Goal: Task Accomplishment & Management: Manage account settings

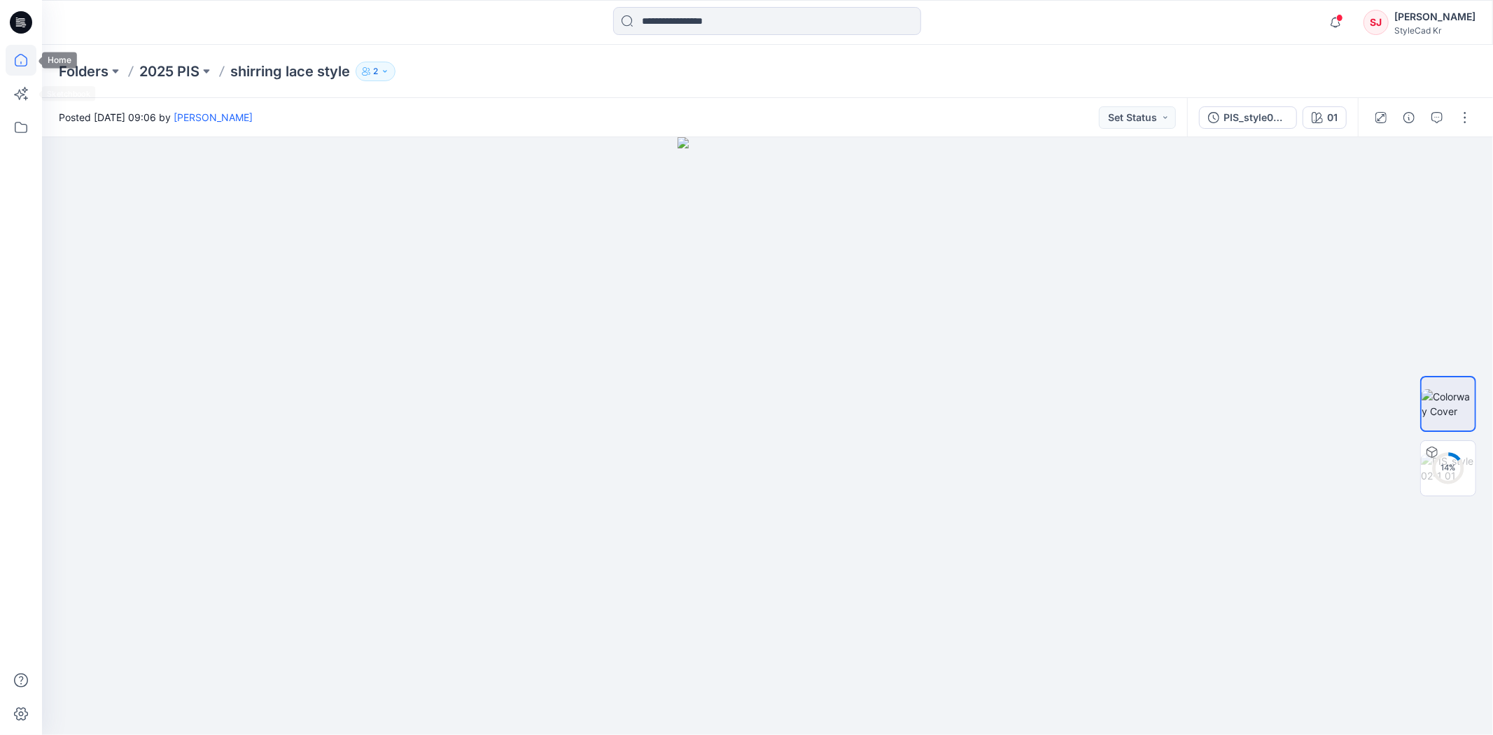
click at [19, 45] on icon at bounding box center [21, 60] width 31 height 31
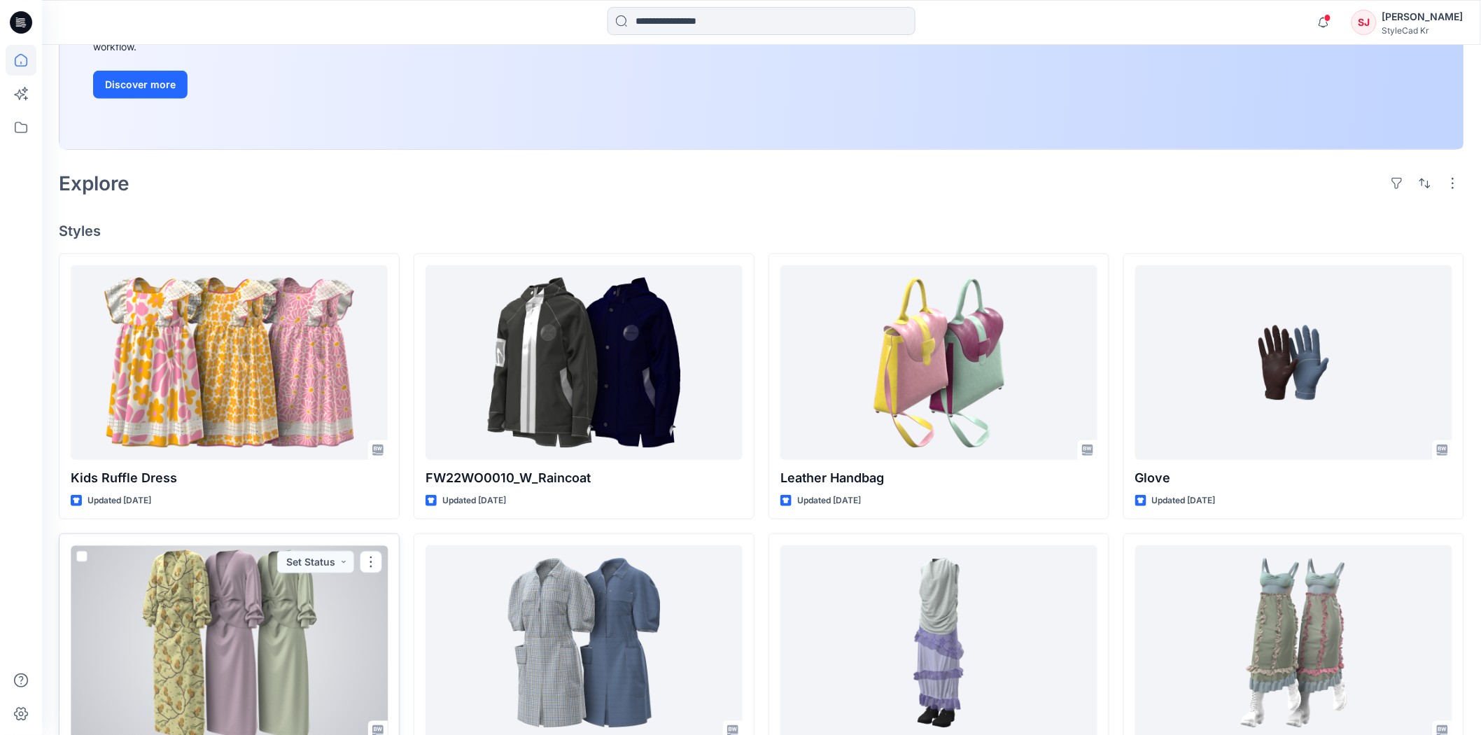
scroll to position [157, 0]
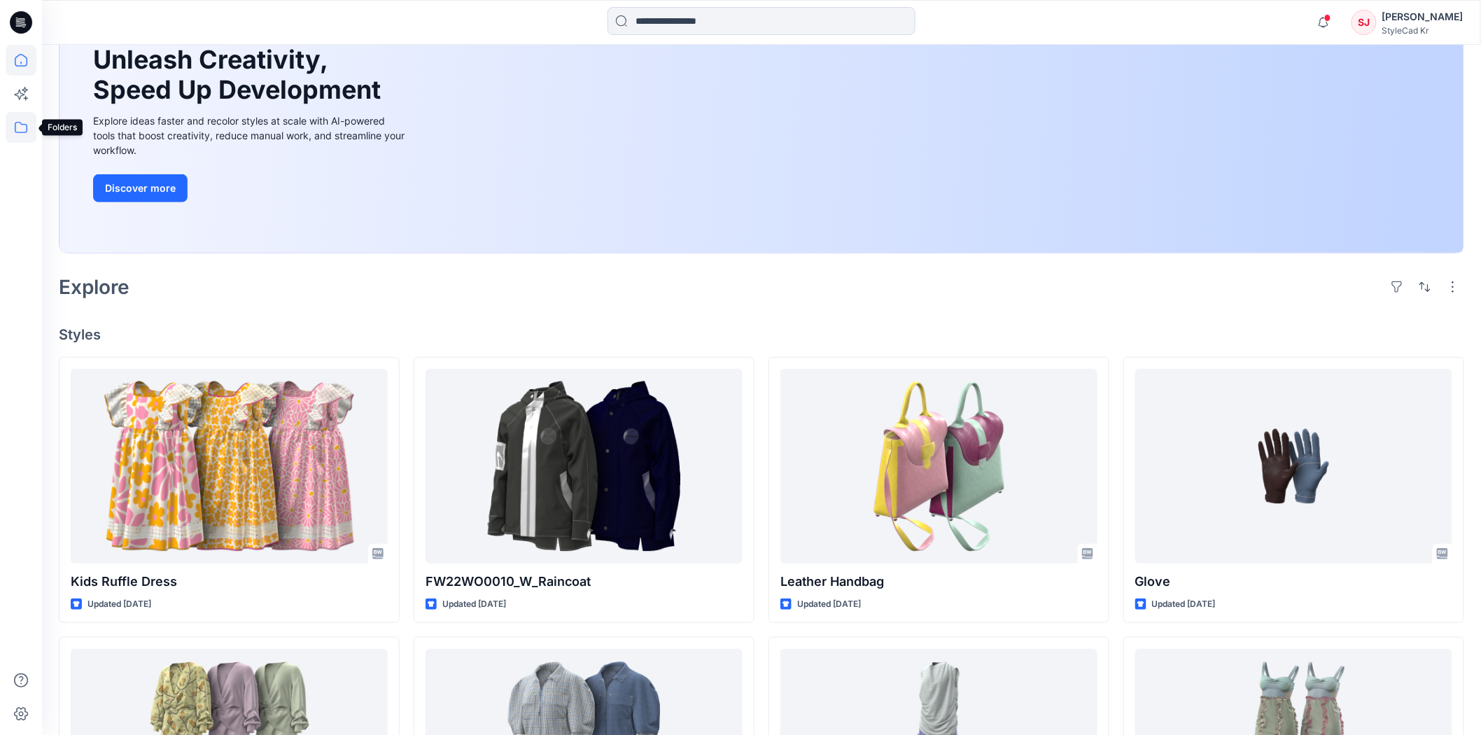
click at [25, 132] on icon at bounding box center [21, 127] width 13 height 11
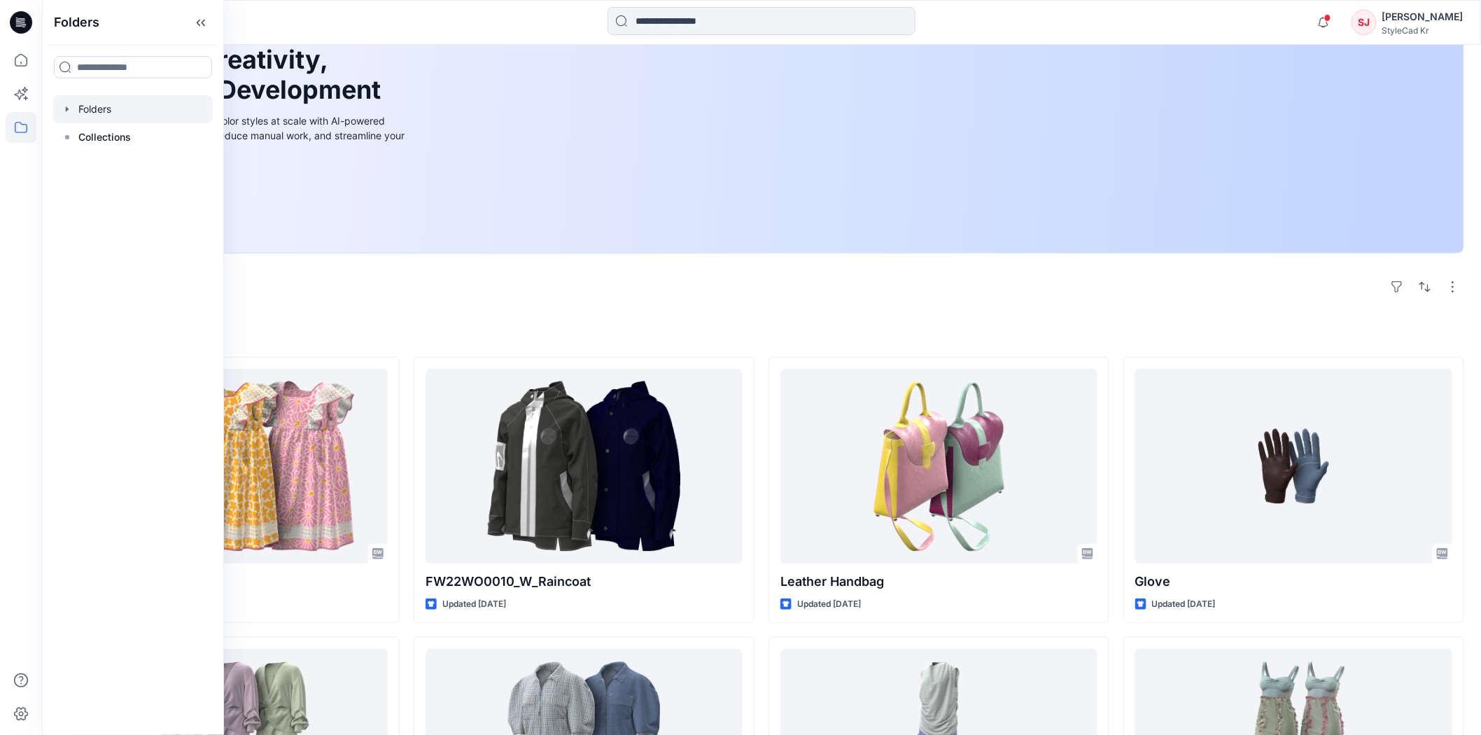
click at [116, 115] on div at bounding box center [133, 109] width 160 height 28
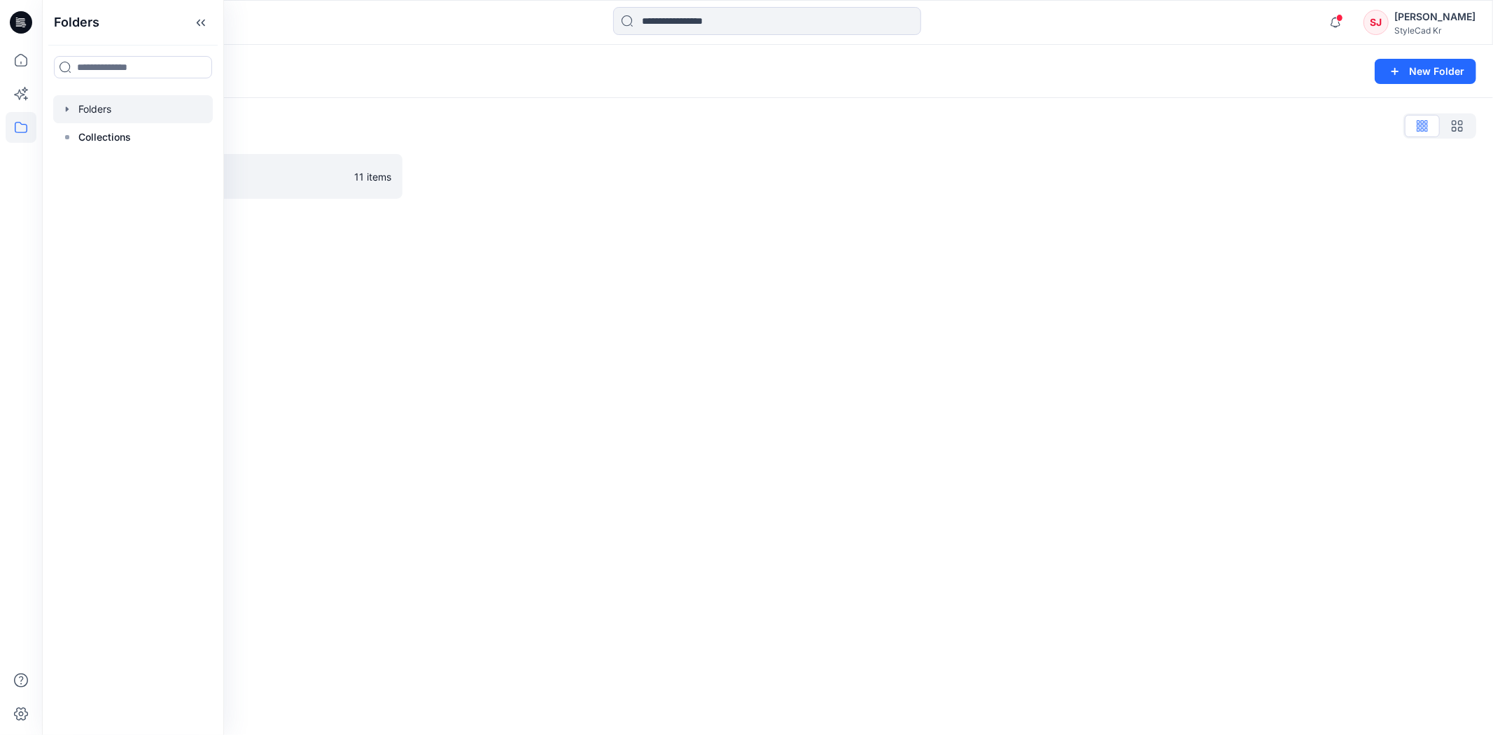
click at [449, 311] on div "Folders New Folder Folders List 2025 PIS 11 items" at bounding box center [767, 390] width 1451 height 690
click at [374, 179] on p "11 items" at bounding box center [372, 176] width 37 height 15
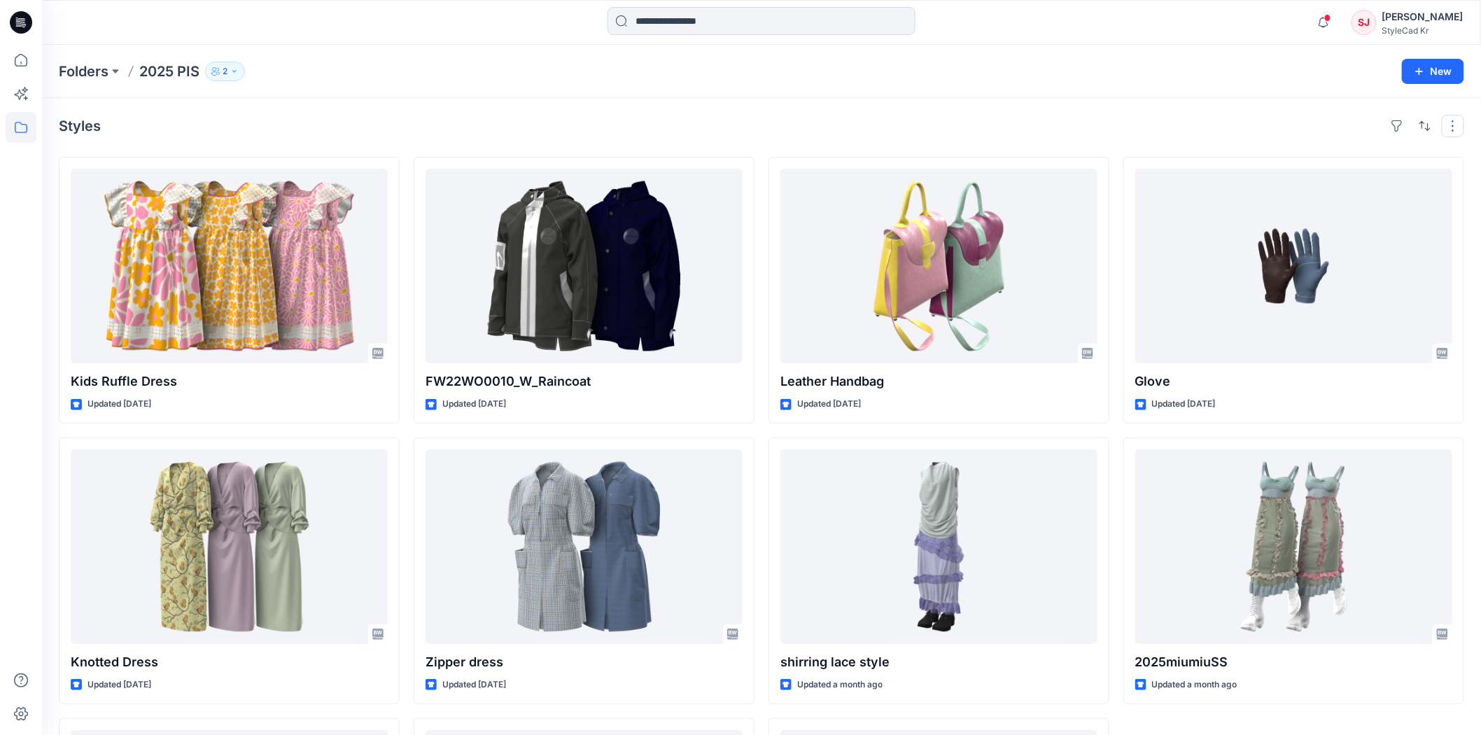
click at [1460, 131] on button "button" at bounding box center [1453, 126] width 22 height 22
click at [227, 69] on p "2" at bounding box center [225, 71] width 5 height 15
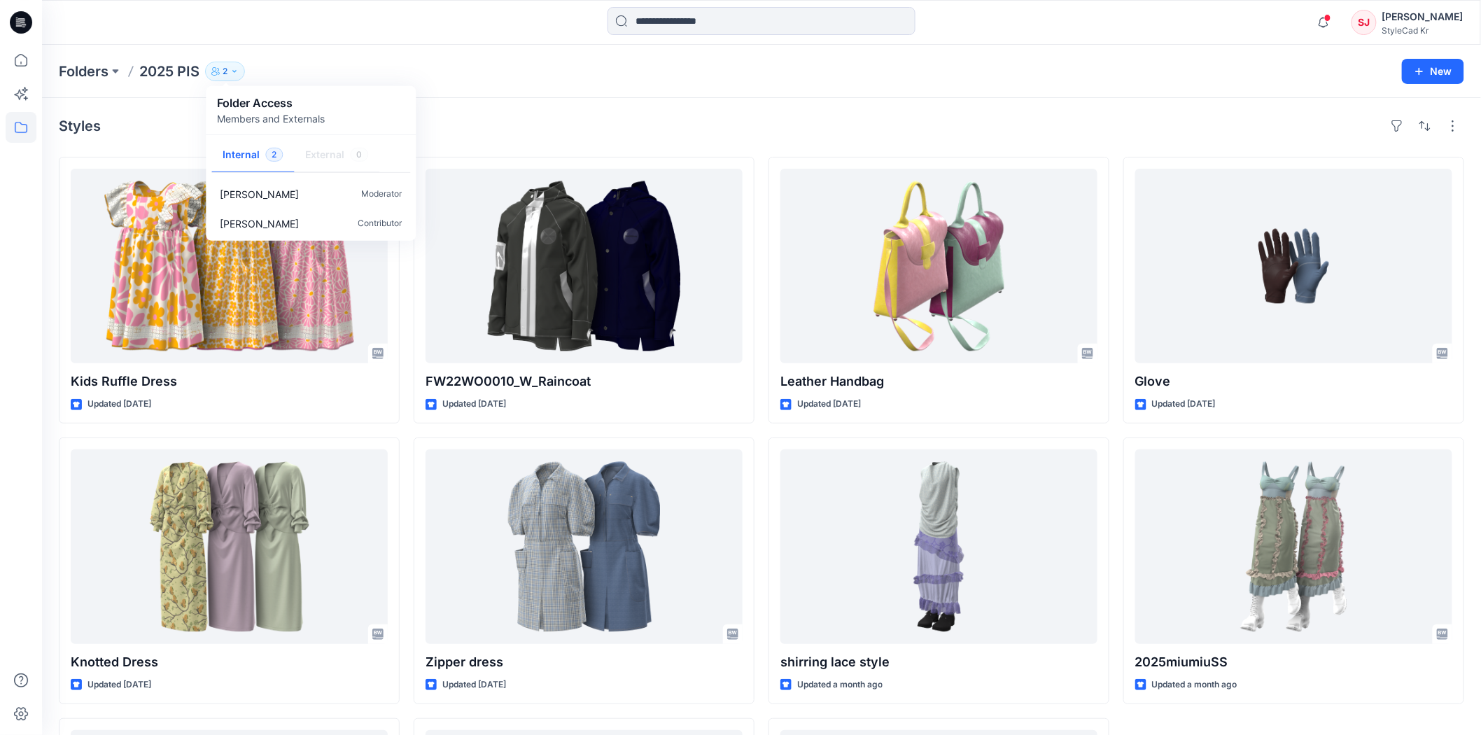
click at [740, 115] on div "Styles" at bounding box center [762, 126] width 1406 height 22
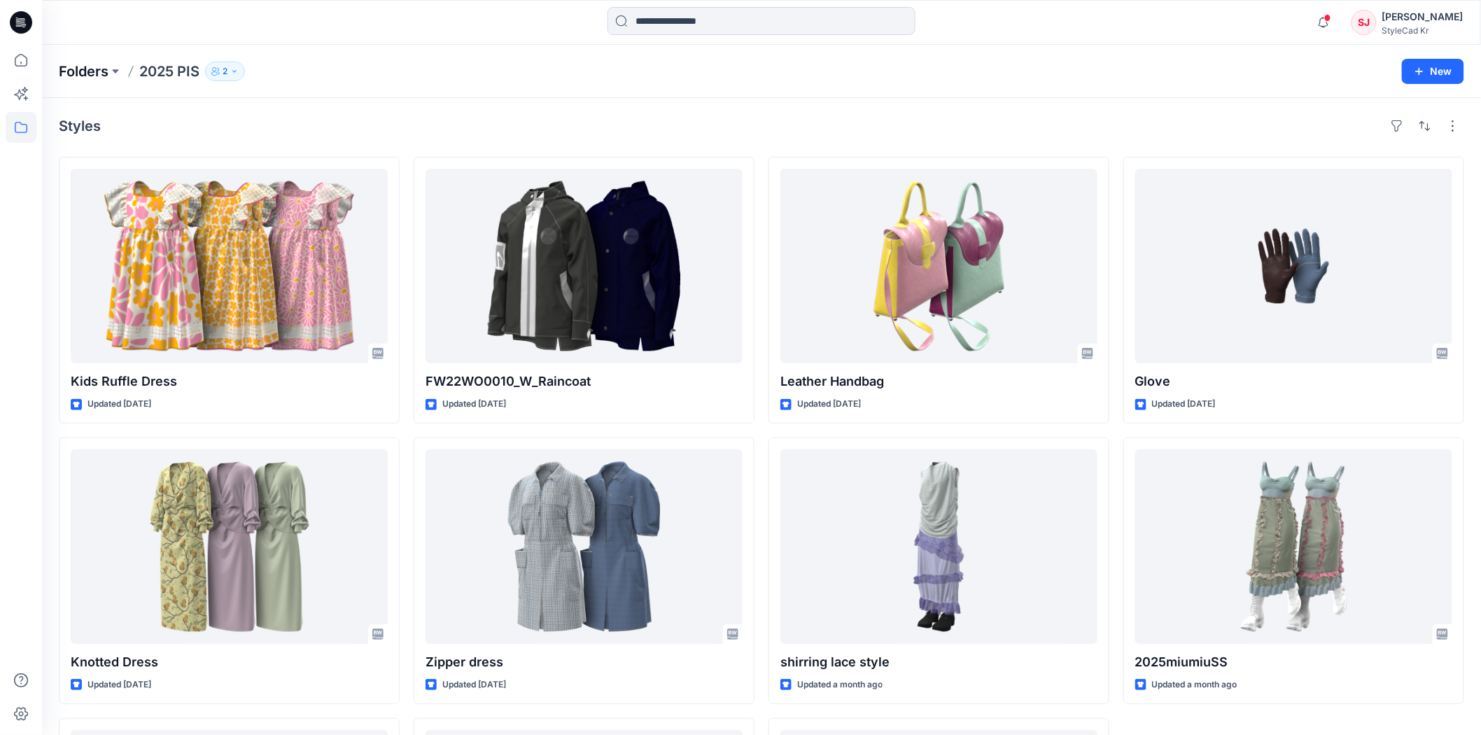
click at [71, 73] on p "Folders" at bounding box center [84, 72] width 50 height 20
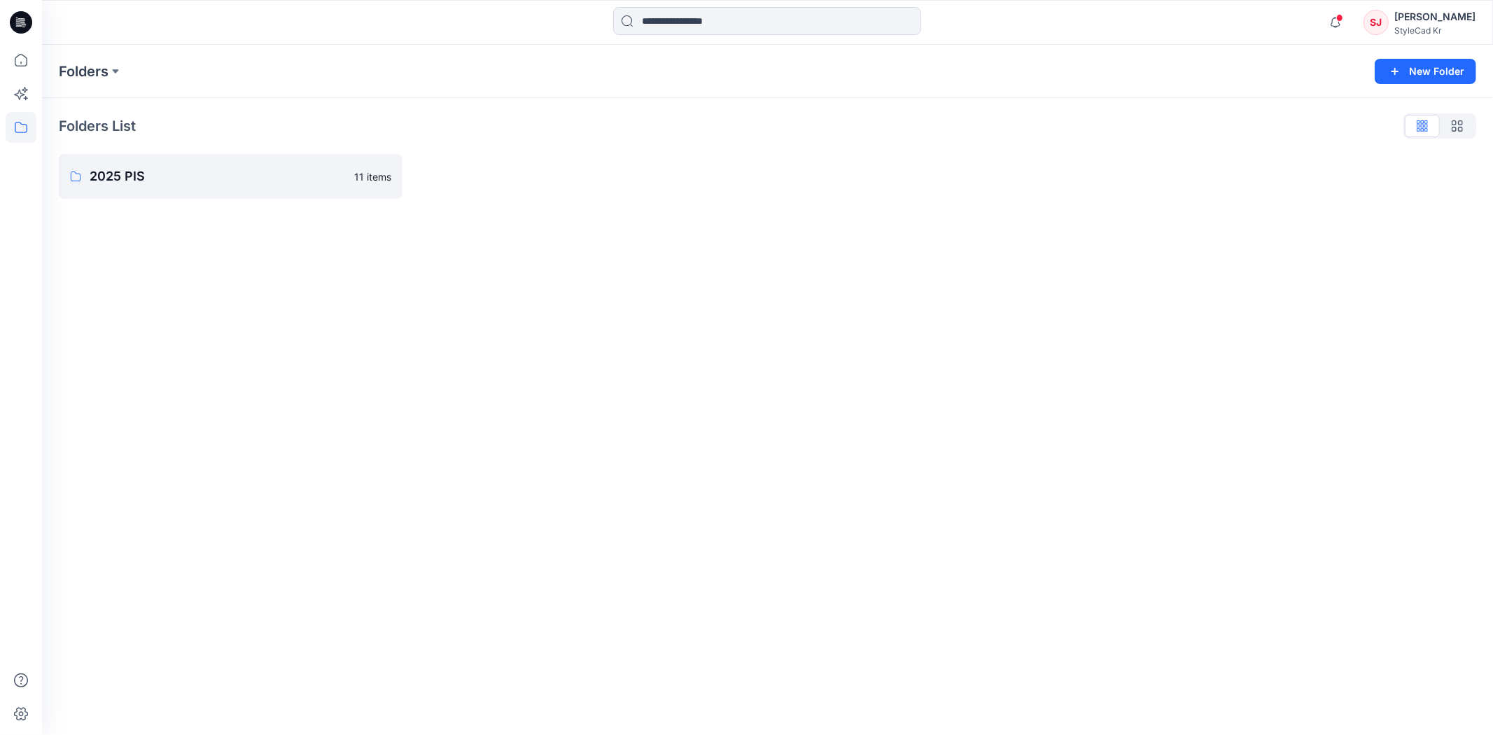
click at [118, 125] on p "Folders List" at bounding box center [97, 125] width 77 height 21
click at [22, 96] on icon at bounding box center [21, 93] width 31 height 31
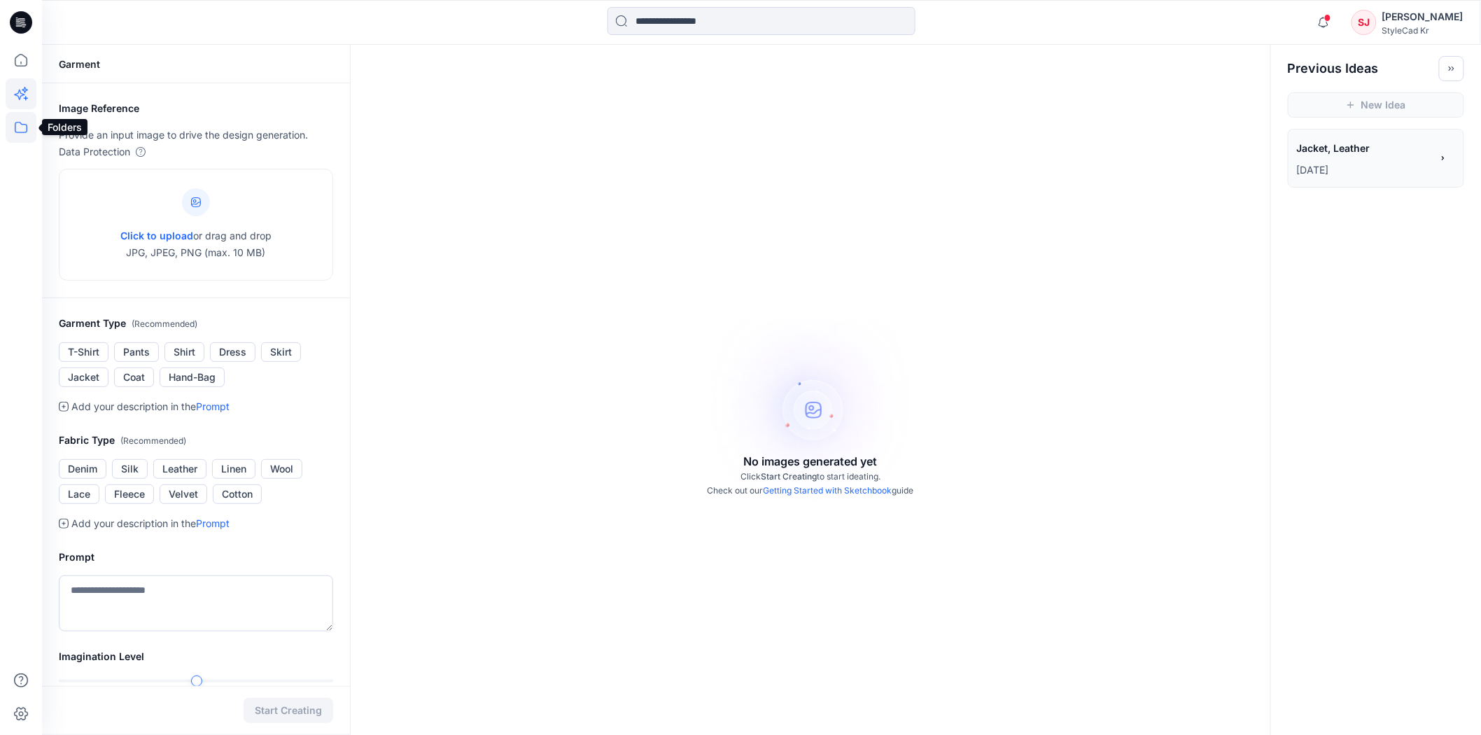
click at [23, 124] on icon at bounding box center [21, 127] width 13 height 11
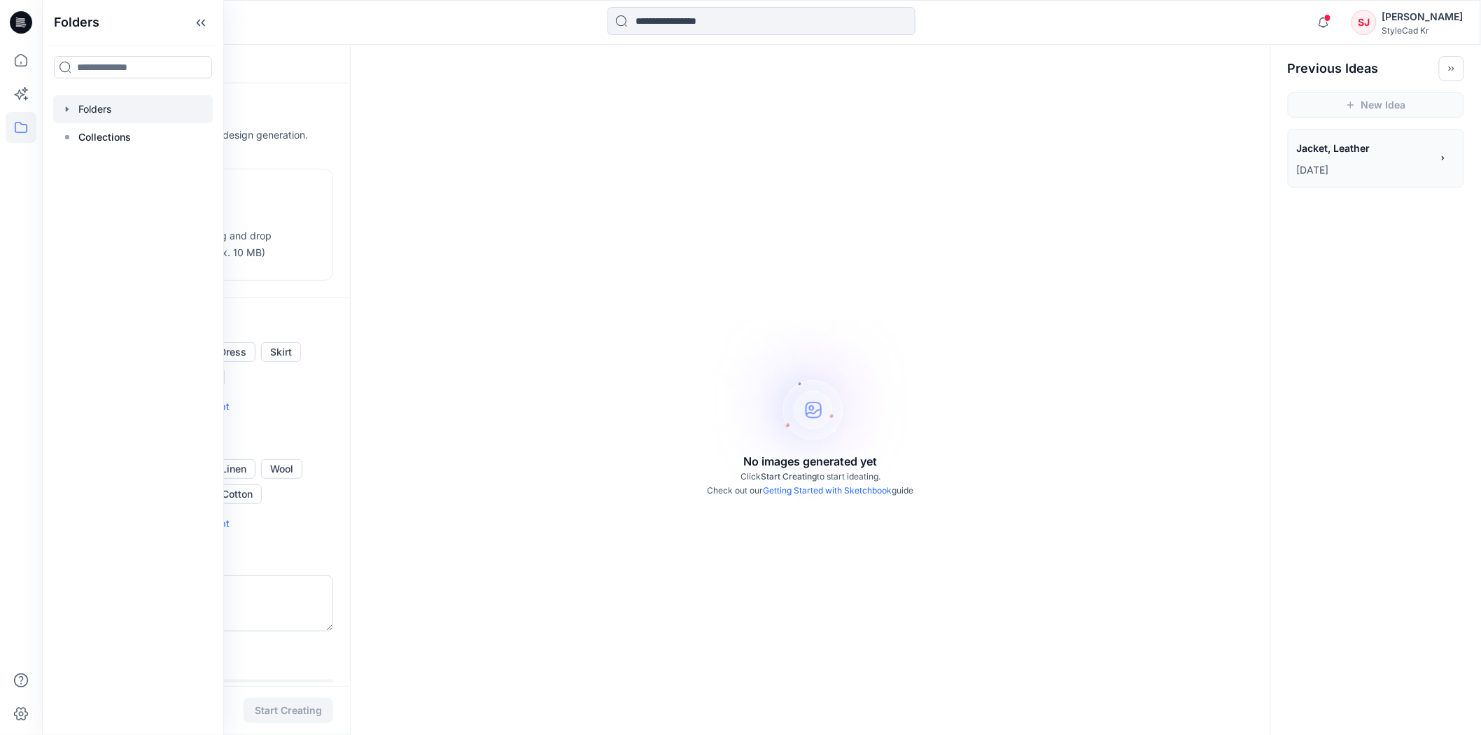
click at [92, 106] on div at bounding box center [133, 109] width 160 height 28
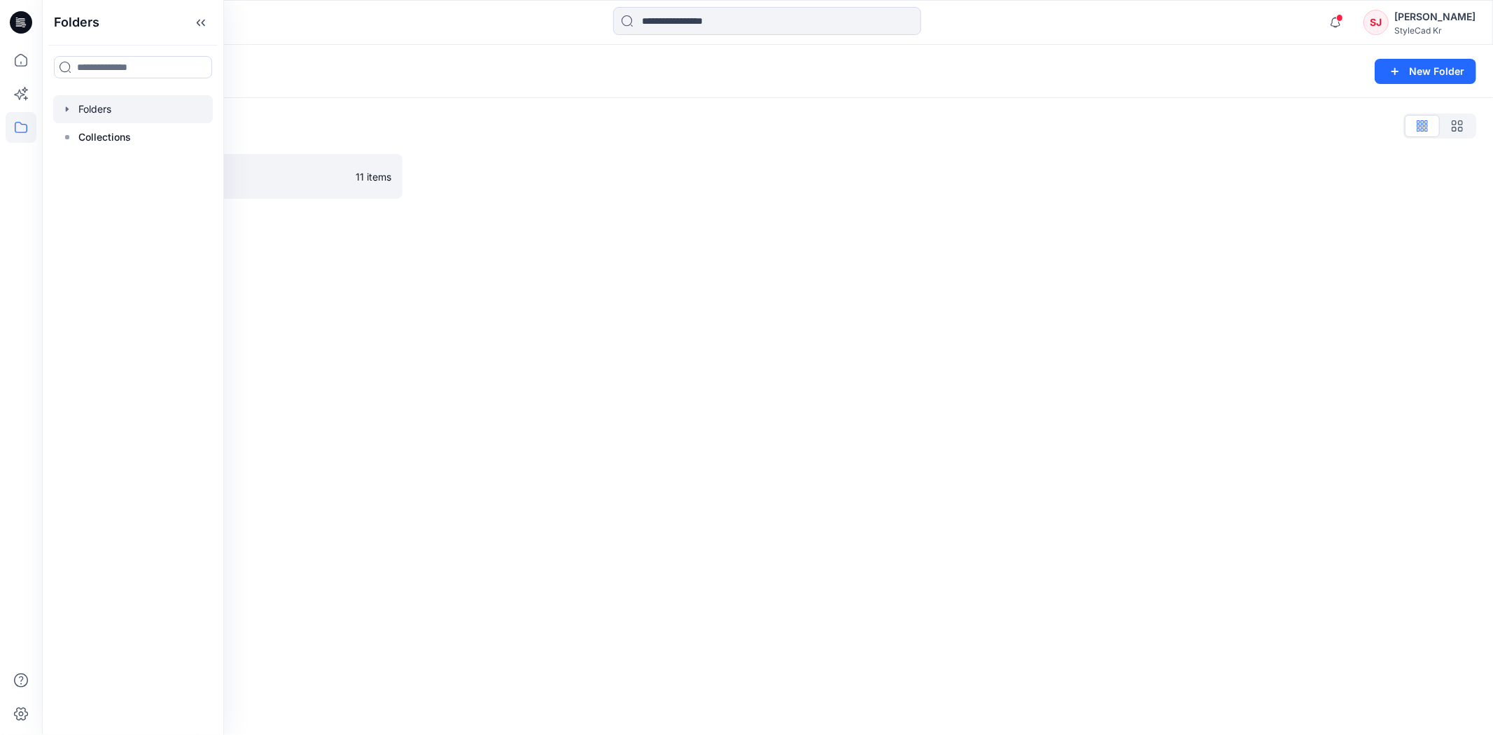
click at [688, 272] on div "Folders New Folder Folders List 2025 PIS 11 items" at bounding box center [767, 390] width 1451 height 690
click at [80, 179] on icon at bounding box center [76, 176] width 10 height 10
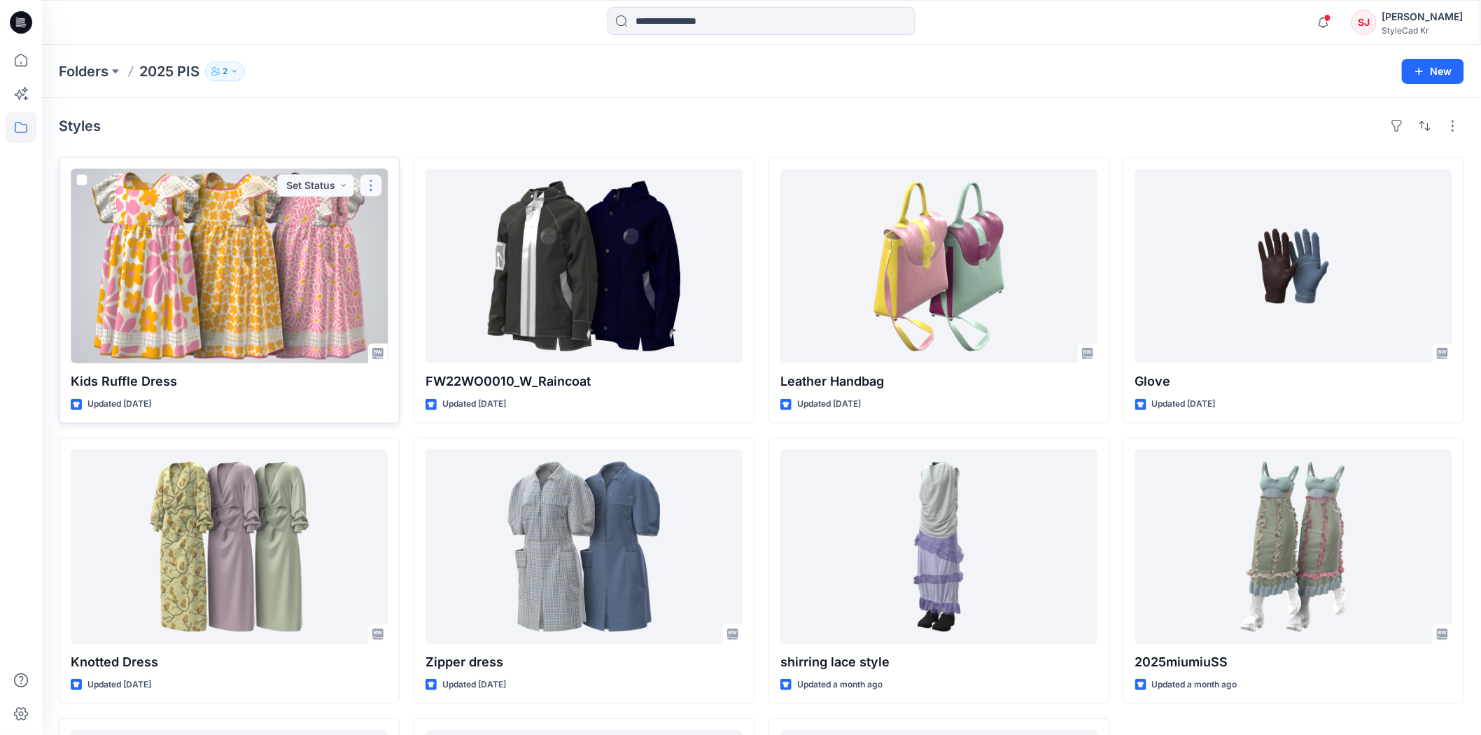
click at [379, 183] on button "button" at bounding box center [371, 185] width 22 height 22
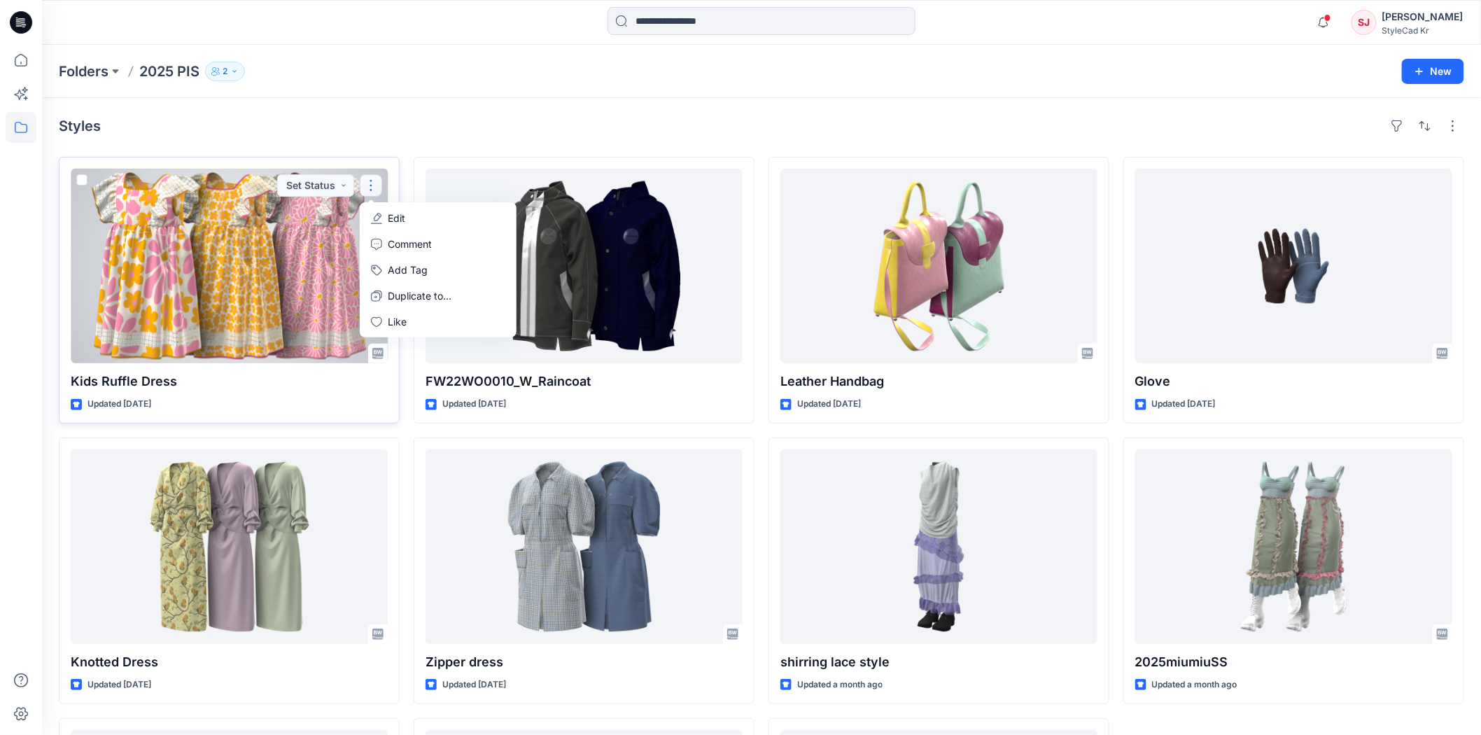
click at [309, 213] on div at bounding box center [229, 266] width 317 height 195
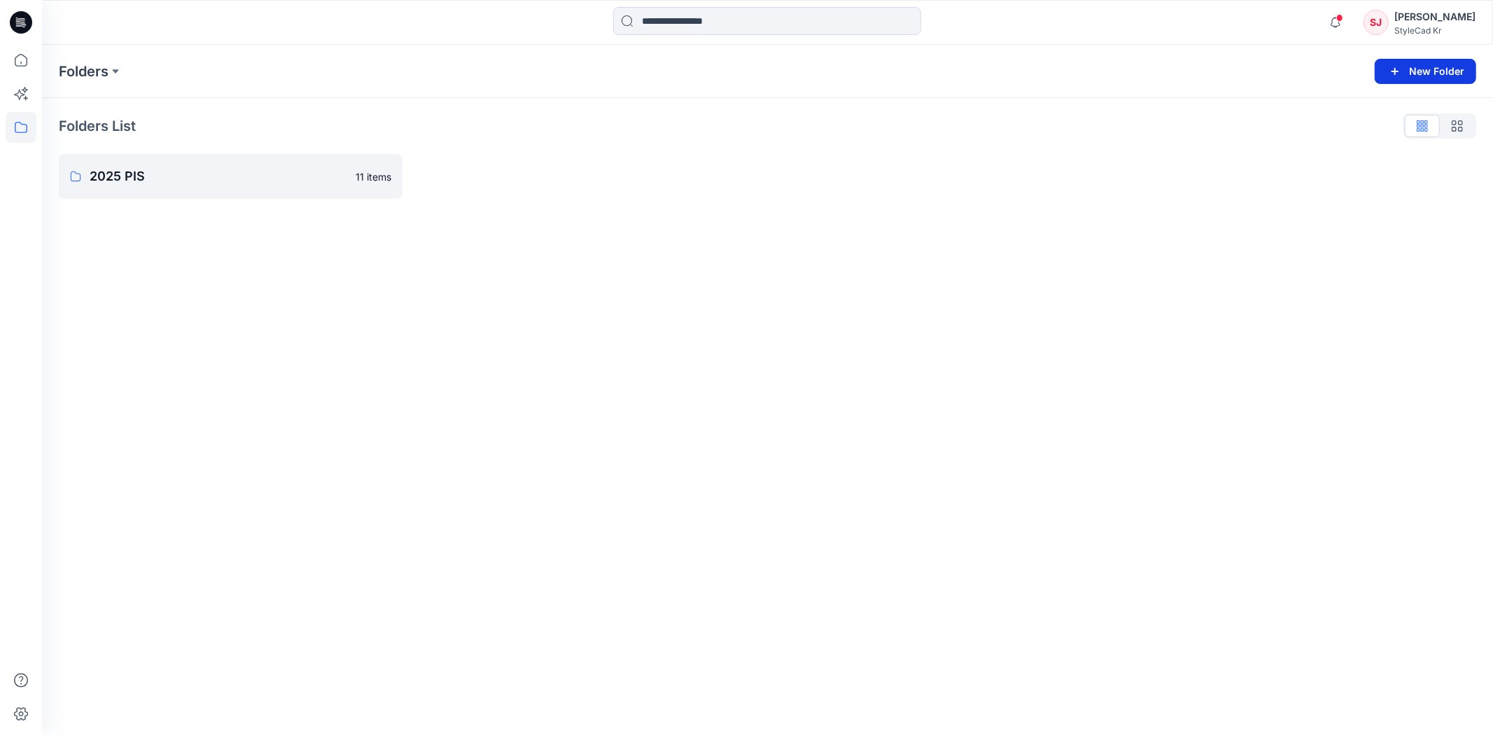
click at [1439, 66] on button "New Folder" at bounding box center [1425, 71] width 101 height 25
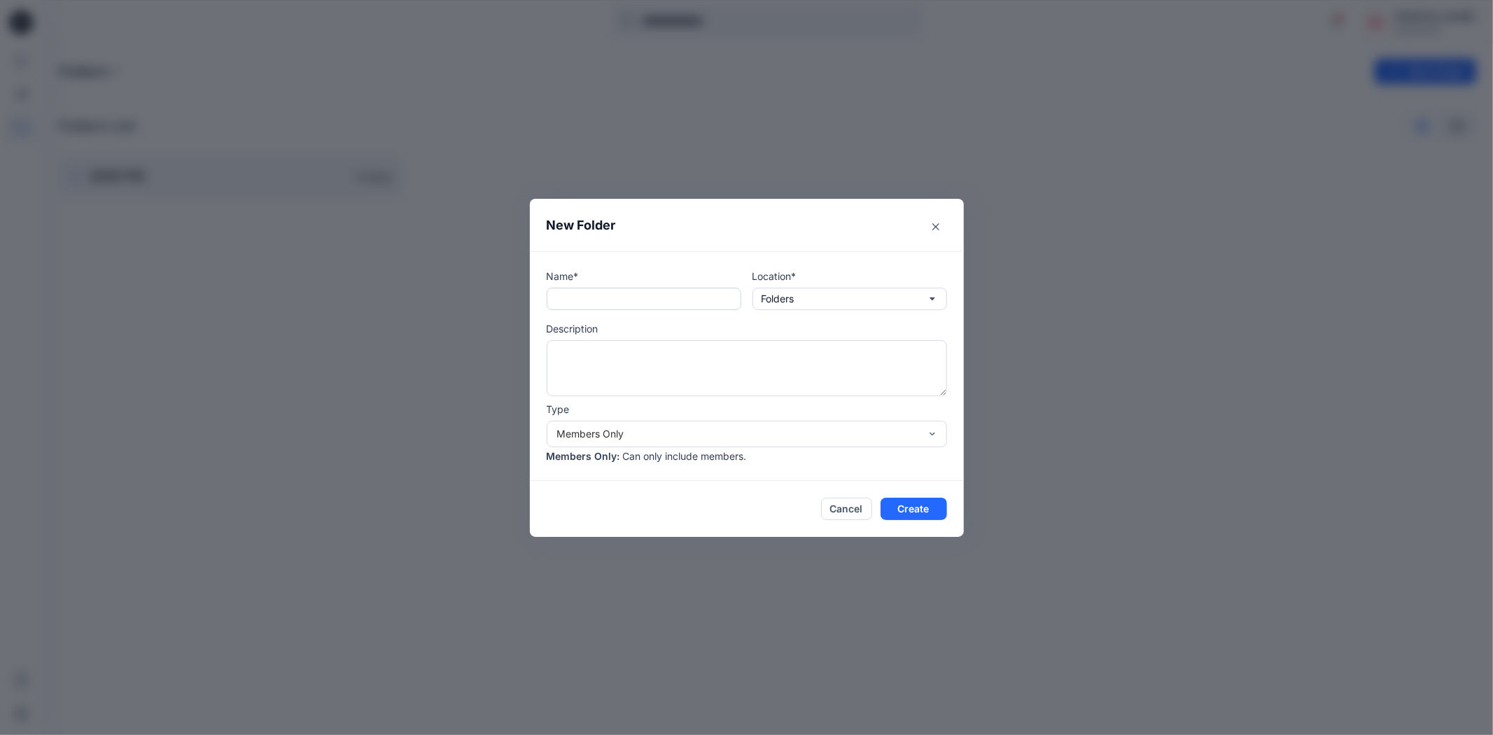
click at [673, 299] on input "text" at bounding box center [644, 299] width 195 height 22
type input "*****"
click at [832, 309] on div "Name* ***** Location* Folders Description Type Members Only Members Only : Can …" at bounding box center [747, 366] width 400 height 195
click at [836, 307] on button "Folders" at bounding box center [849, 299] width 195 height 22
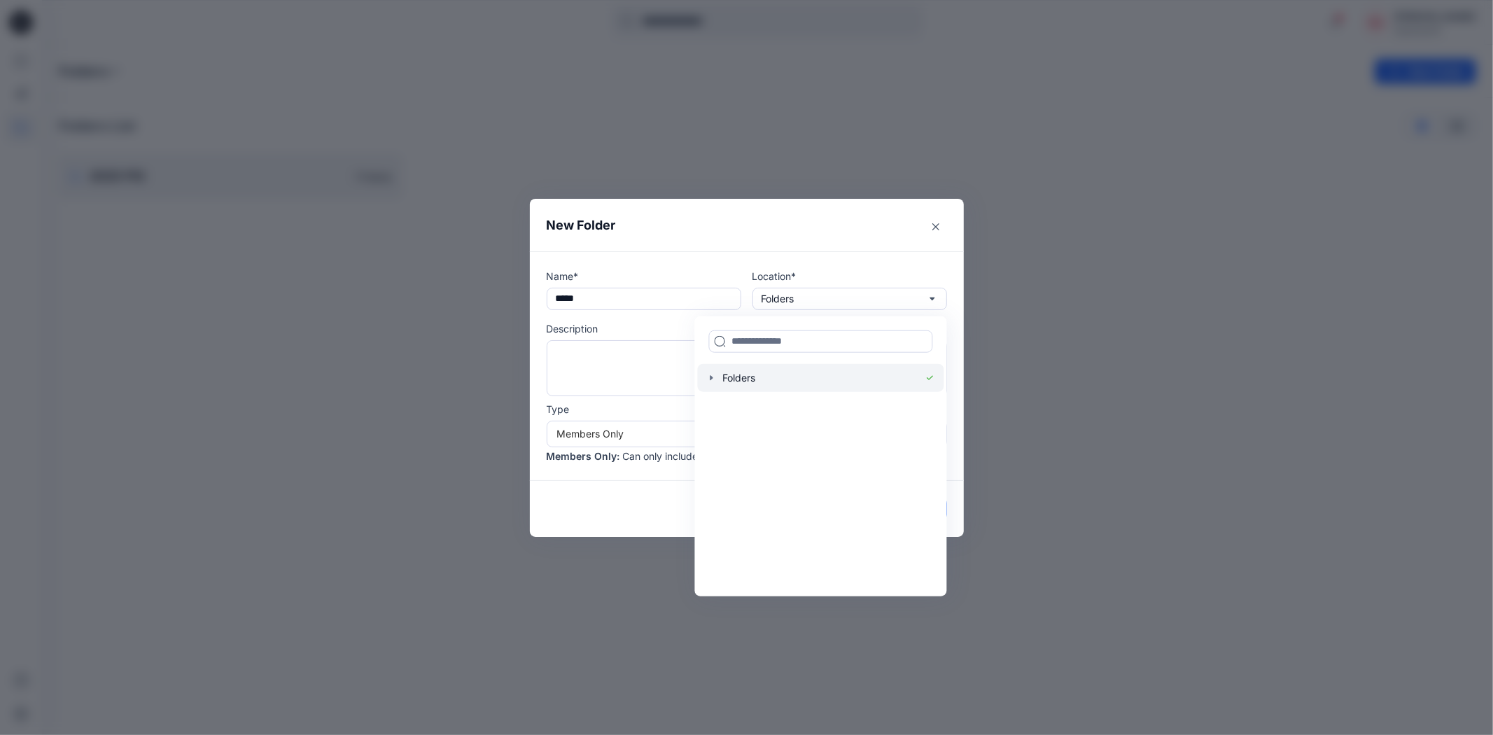
click at [760, 385] on div at bounding box center [820, 377] width 246 height 28
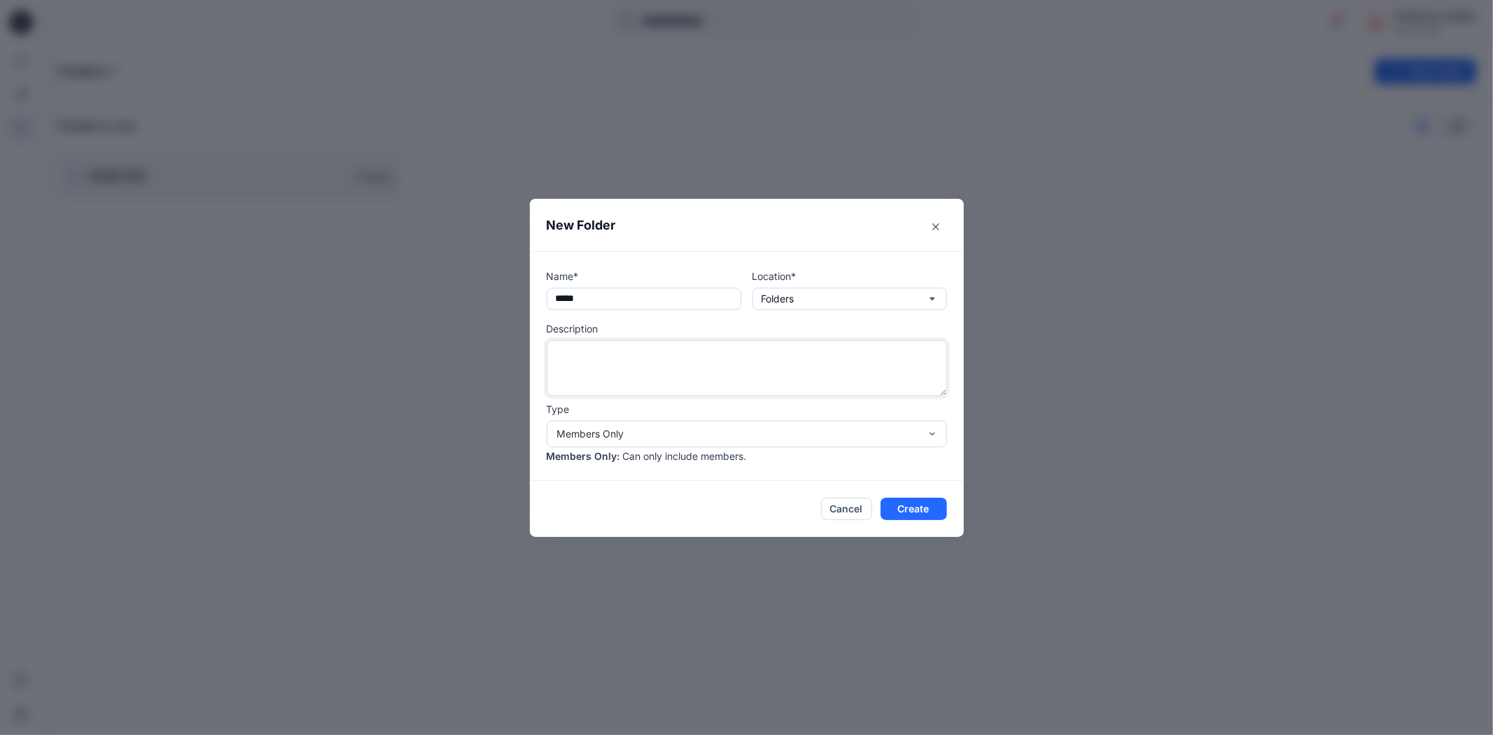
click at [682, 377] on textarea at bounding box center [747, 368] width 400 height 56
click at [673, 430] on div "Members Only" at bounding box center [738, 433] width 363 height 15
click at [921, 505] on button "Create" at bounding box center [914, 509] width 66 height 22
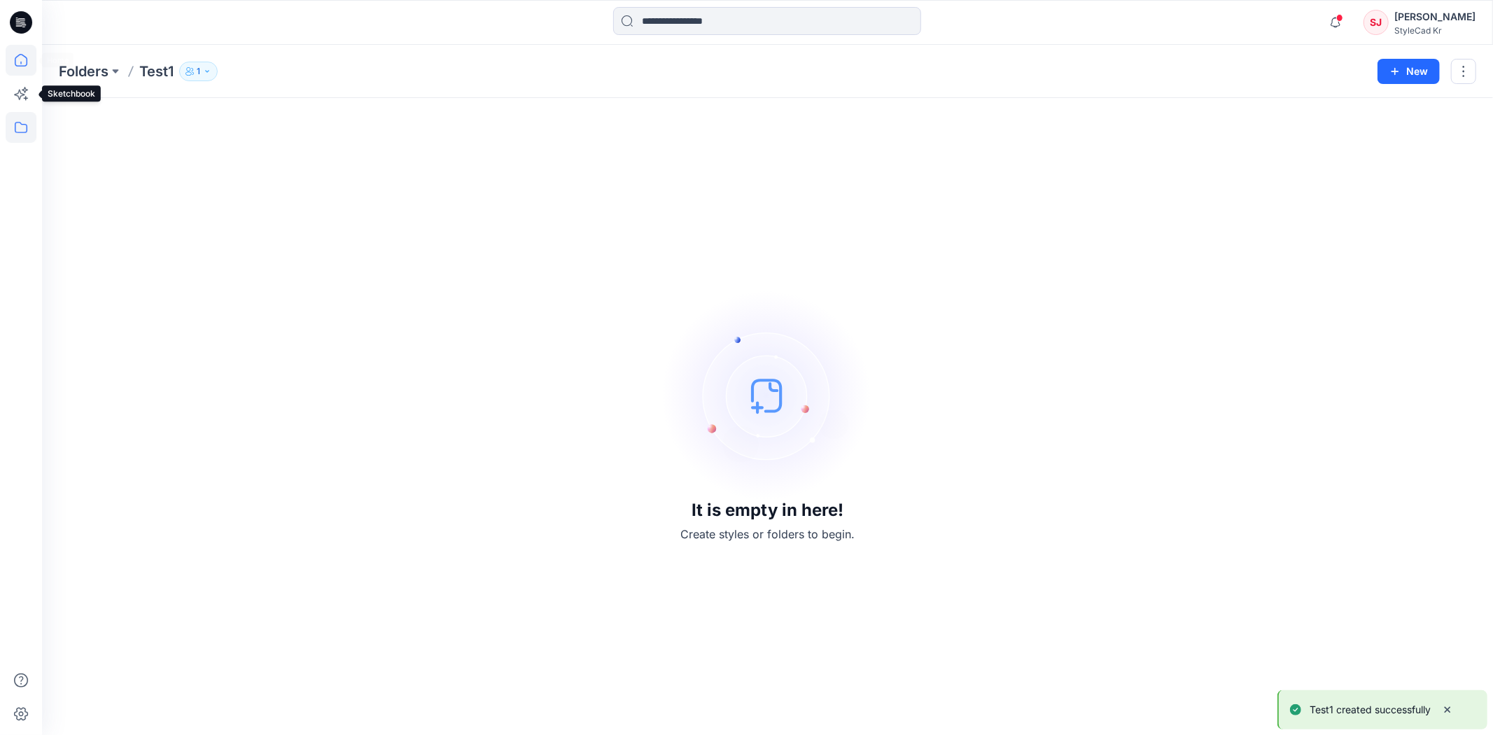
click at [13, 56] on icon at bounding box center [21, 60] width 31 height 31
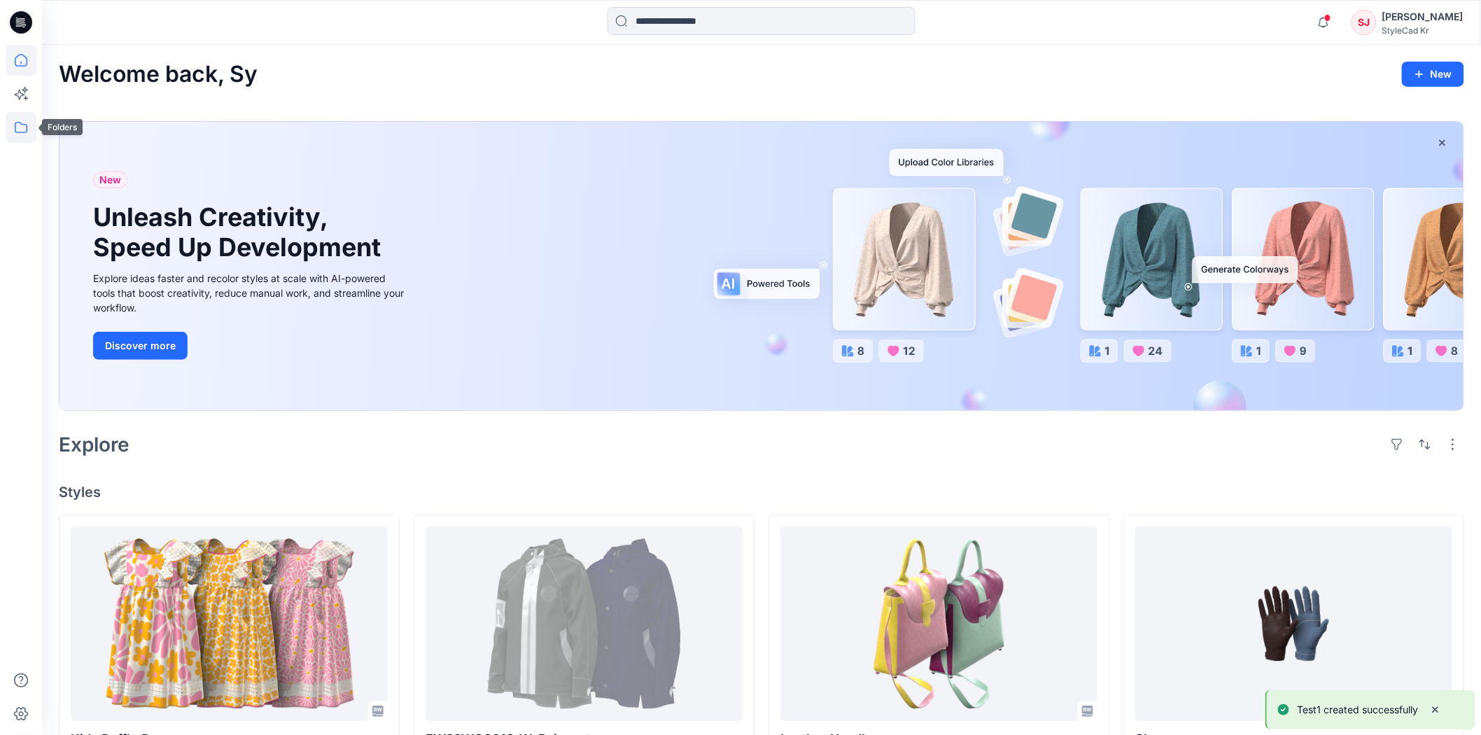
click at [29, 129] on icon at bounding box center [21, 127] width 31 height 31
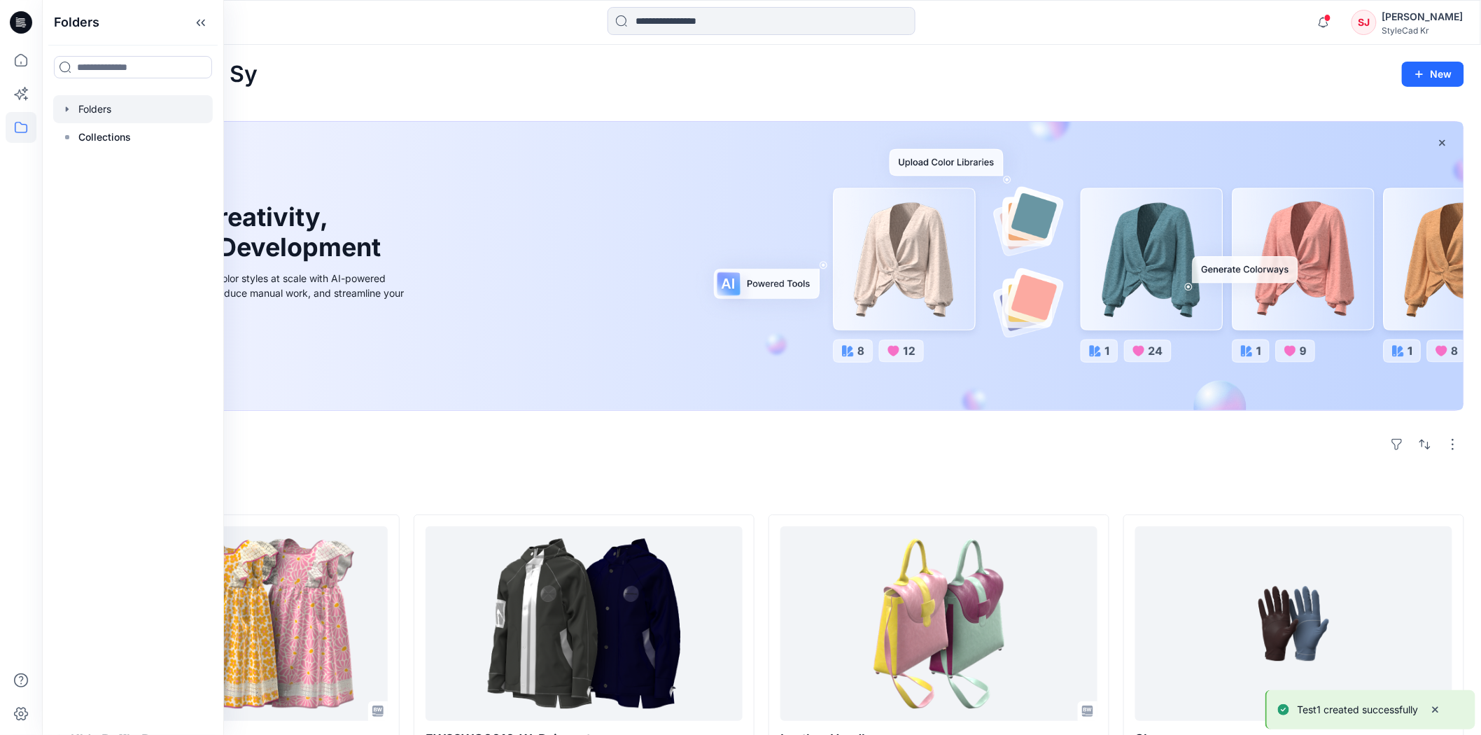
click at [94, 116] on div at bounding box center [133, 109] width 160 height 28
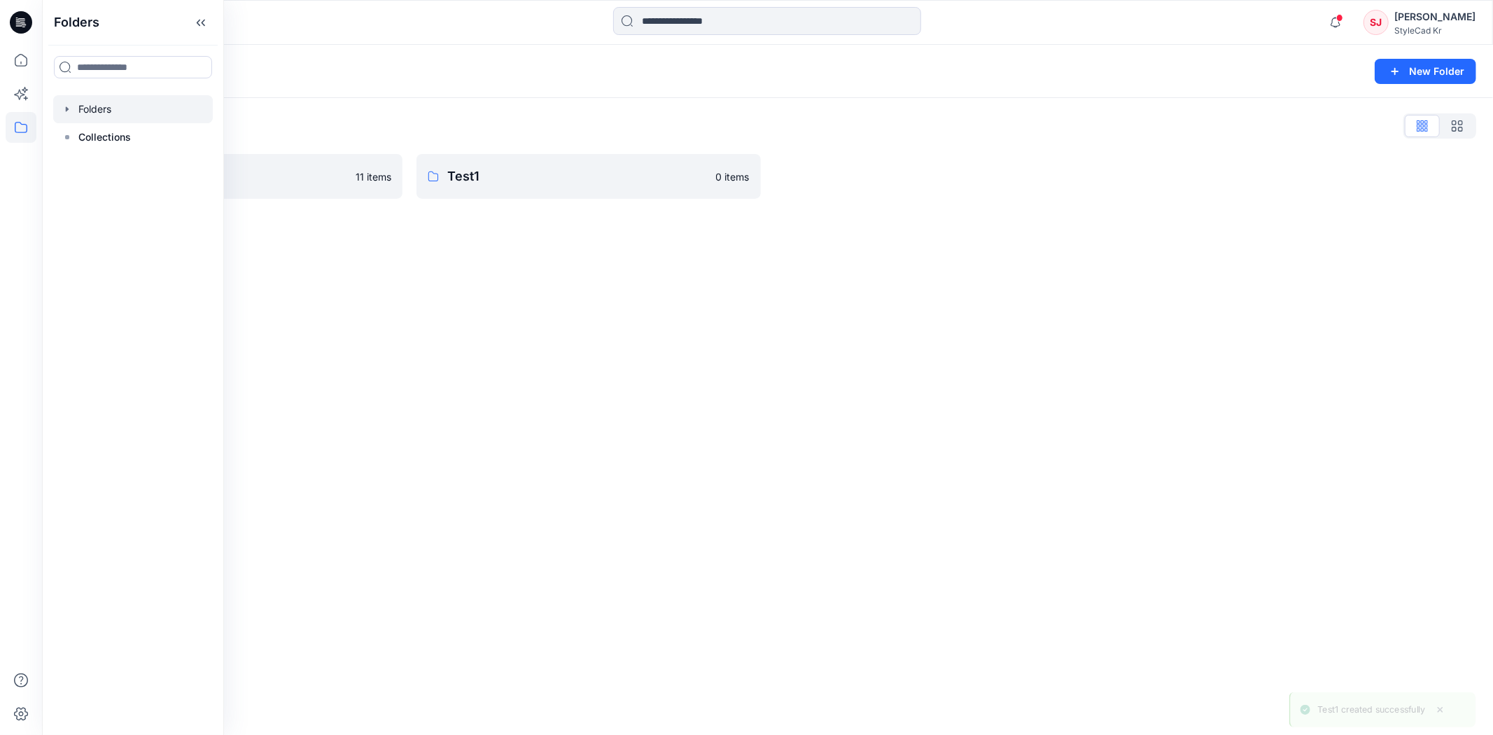
click at [552, 379] on div "Folders New Folder Folders List 2025 PIS 11 items Test1 0 items" at bounding box center [767, 390] width 1451 height 690
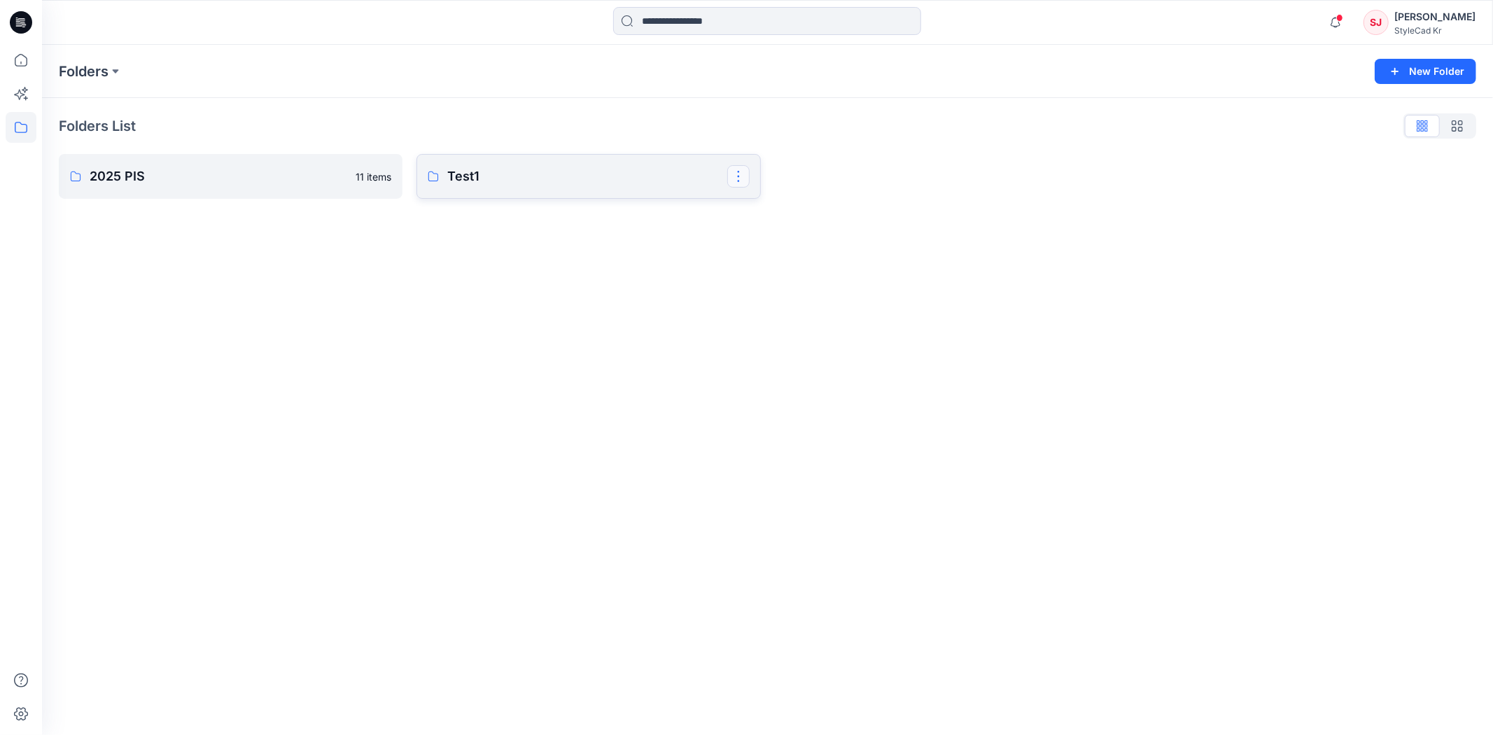
click at [739, 176] on button "button" at bounding box center [738, 176] width 22 height 22
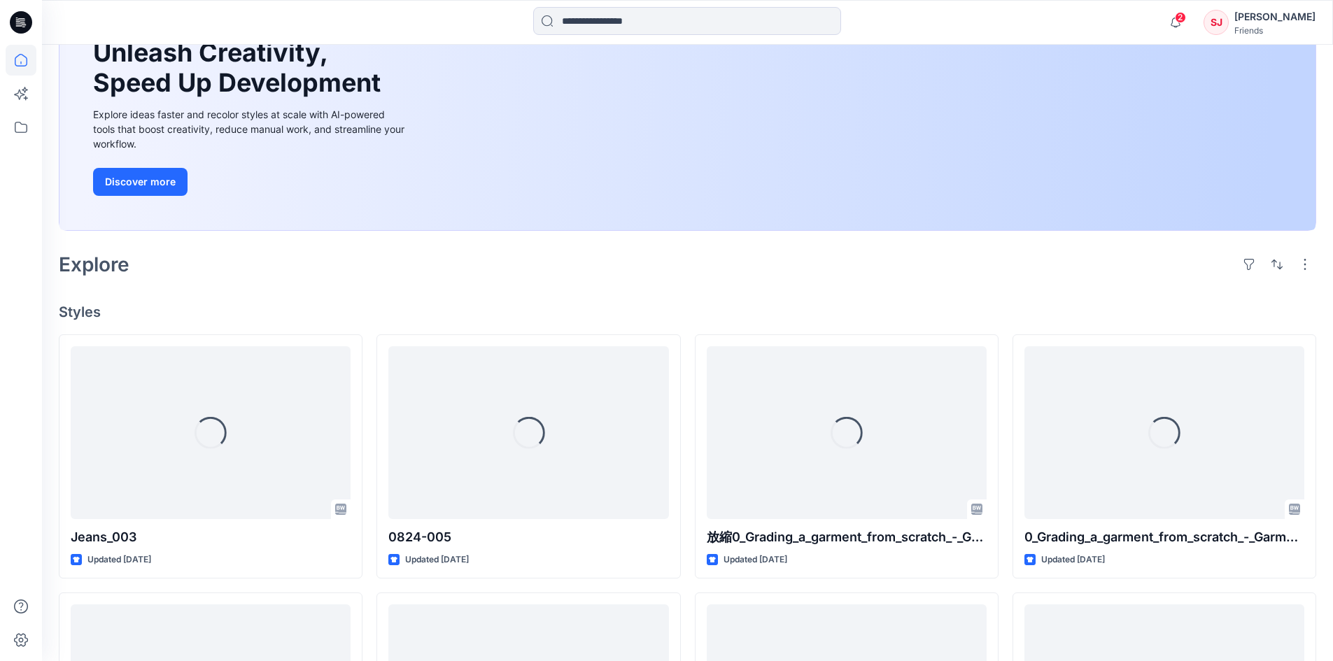
scroll to position [210, 0]
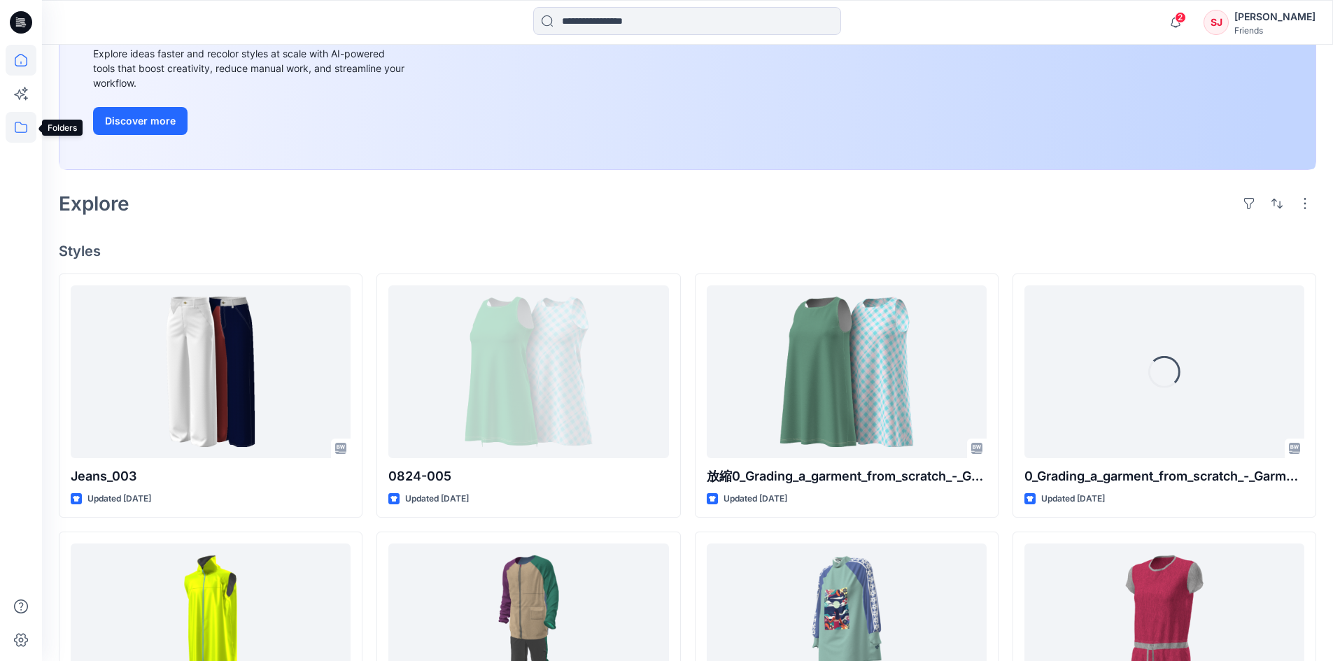
click at [27, 130] on icon at bounding box center [21, 127] width 13 height 11
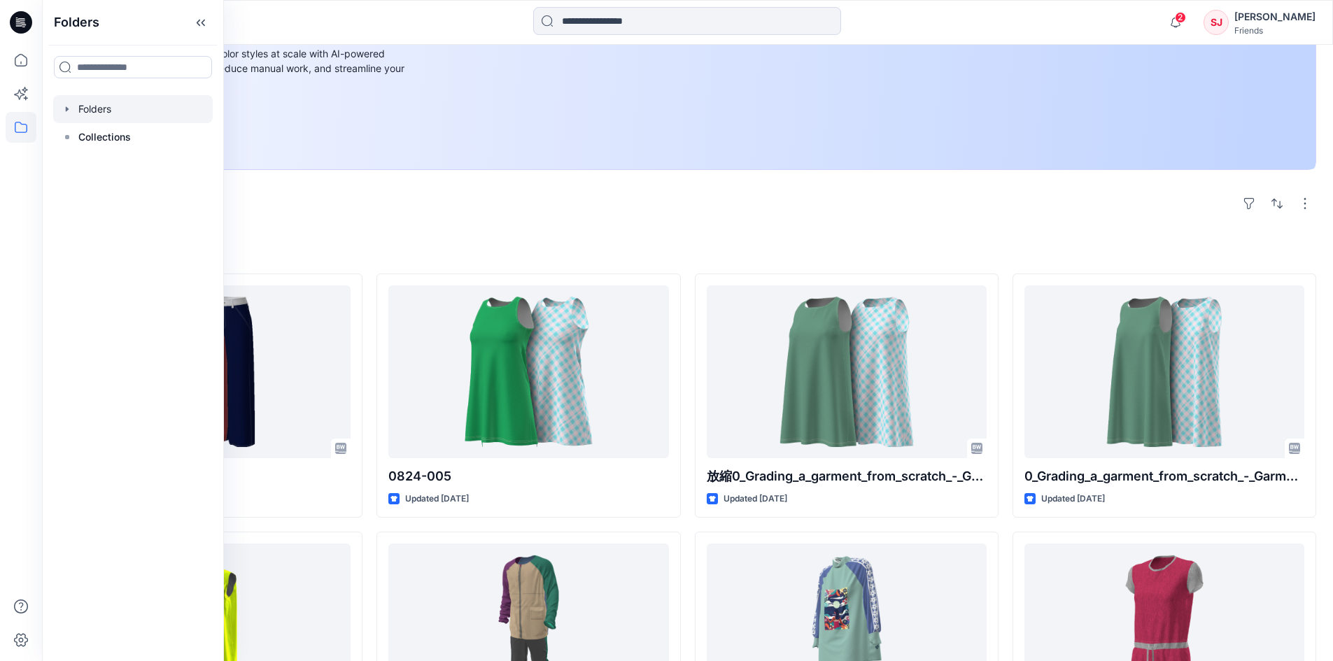
click at [148, 105] on div at bounding box center [133, 109] width 160 height 28
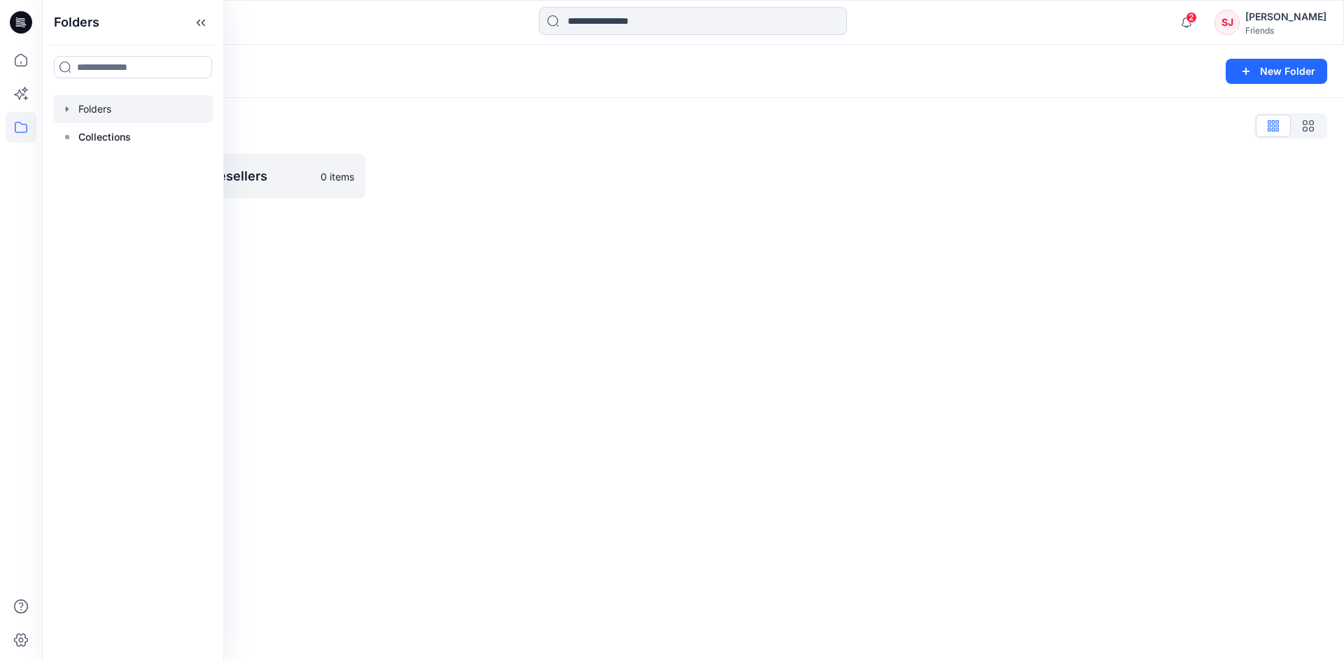
click at [455, 297] on div "Folders New Folder Folders List Training Partners & Resellers 0 items" at bounding box center [693, 353] width 1302 height 617
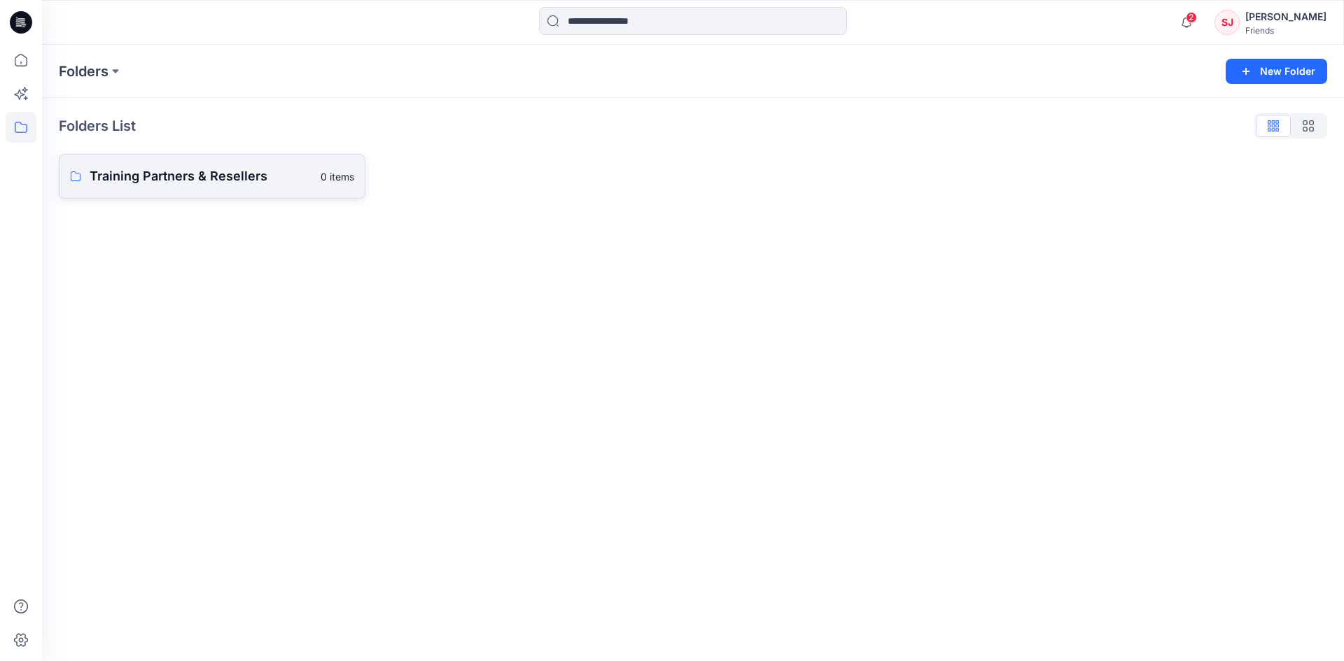
click at [257, 187] on link "Training Partners & Resellers 0 items" at bounding box center [212, 176] width 307 height 45
